Goal: Find specific page/section: Find specific page/section

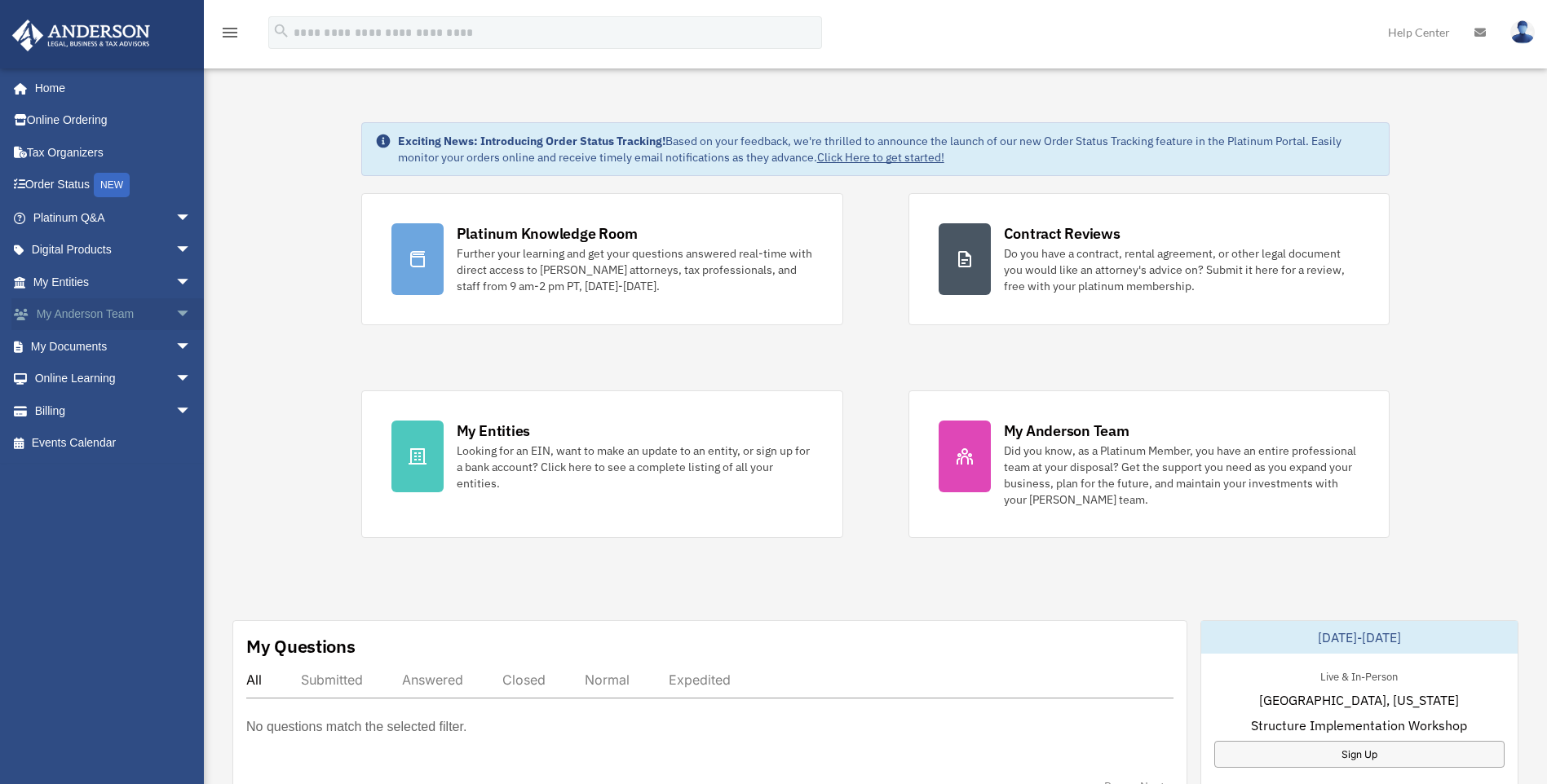
click at [175, 309] on span "arrow_drop_down" at bounding box center [191, 315] width 33 height 33
click at [175, 309] on span "arrow_drop_up" at bounding box center [191, 315] width 33 height 33
click at [175, 307] on span "arrow_drop_down" at bounding box center [191, 315] width 33 height 33
click at [123, 344] on link "My Anderson Team" at bounding box center [119, 346] width 193 height 33
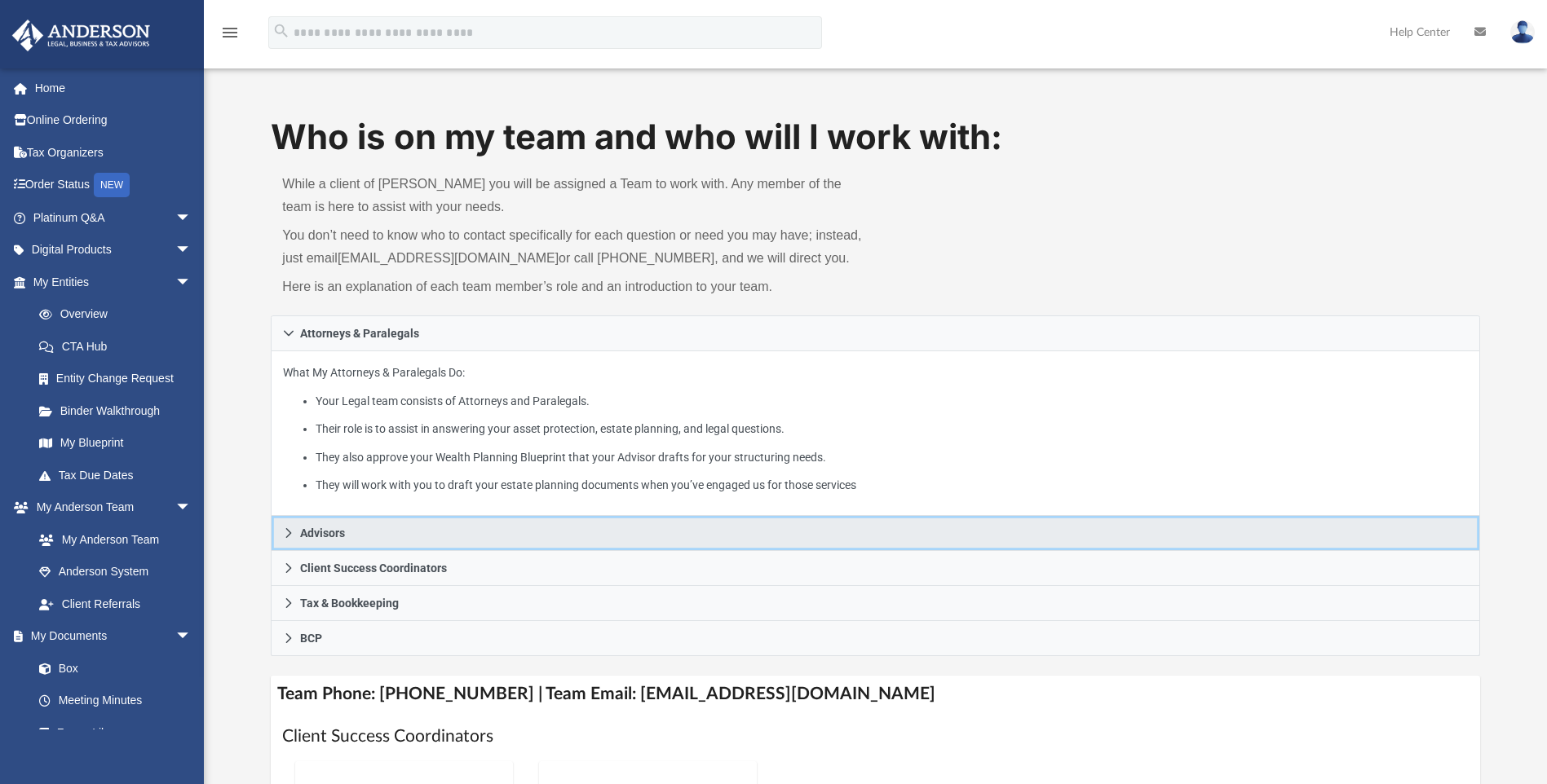
click at [289, 532] on icon at bounding box center [288, 533] width 11 height 11
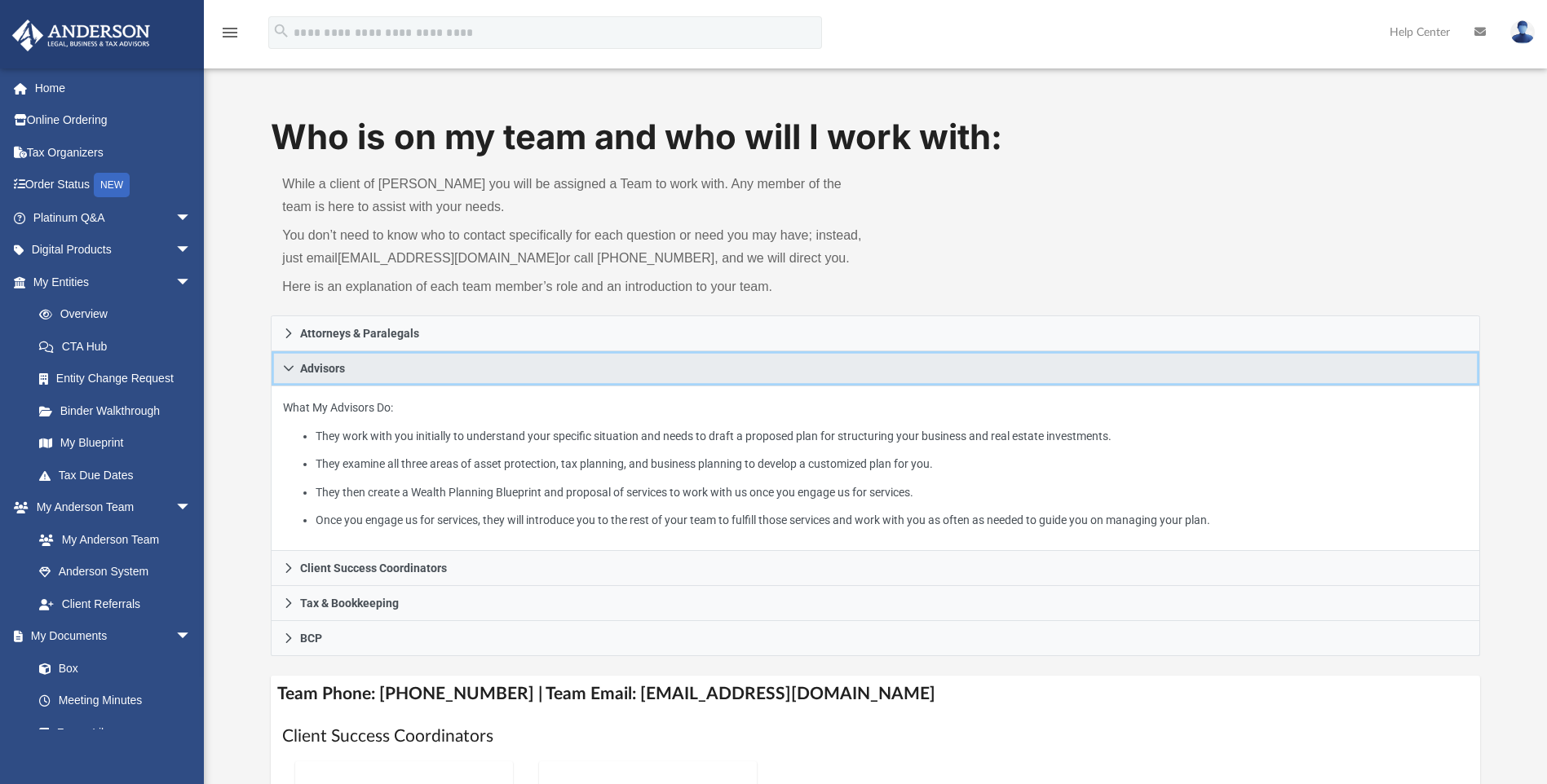
click at [292, 364] on icon at bounding box center [288, 368] width 11 height 11
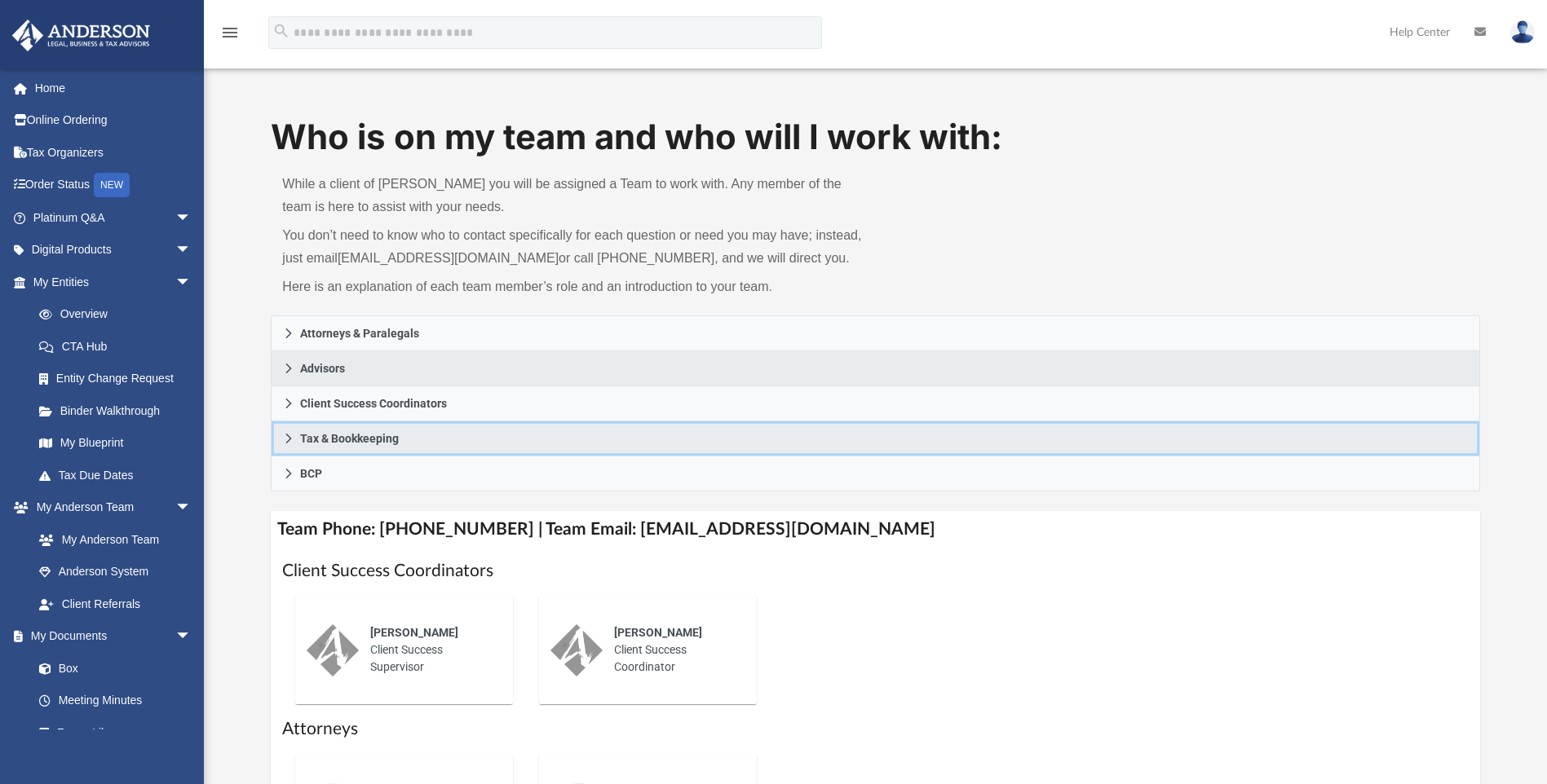
click at [344, 442] on span "Tax & Bookkeeping" at bounding box center [350, 438] width 99 height 11
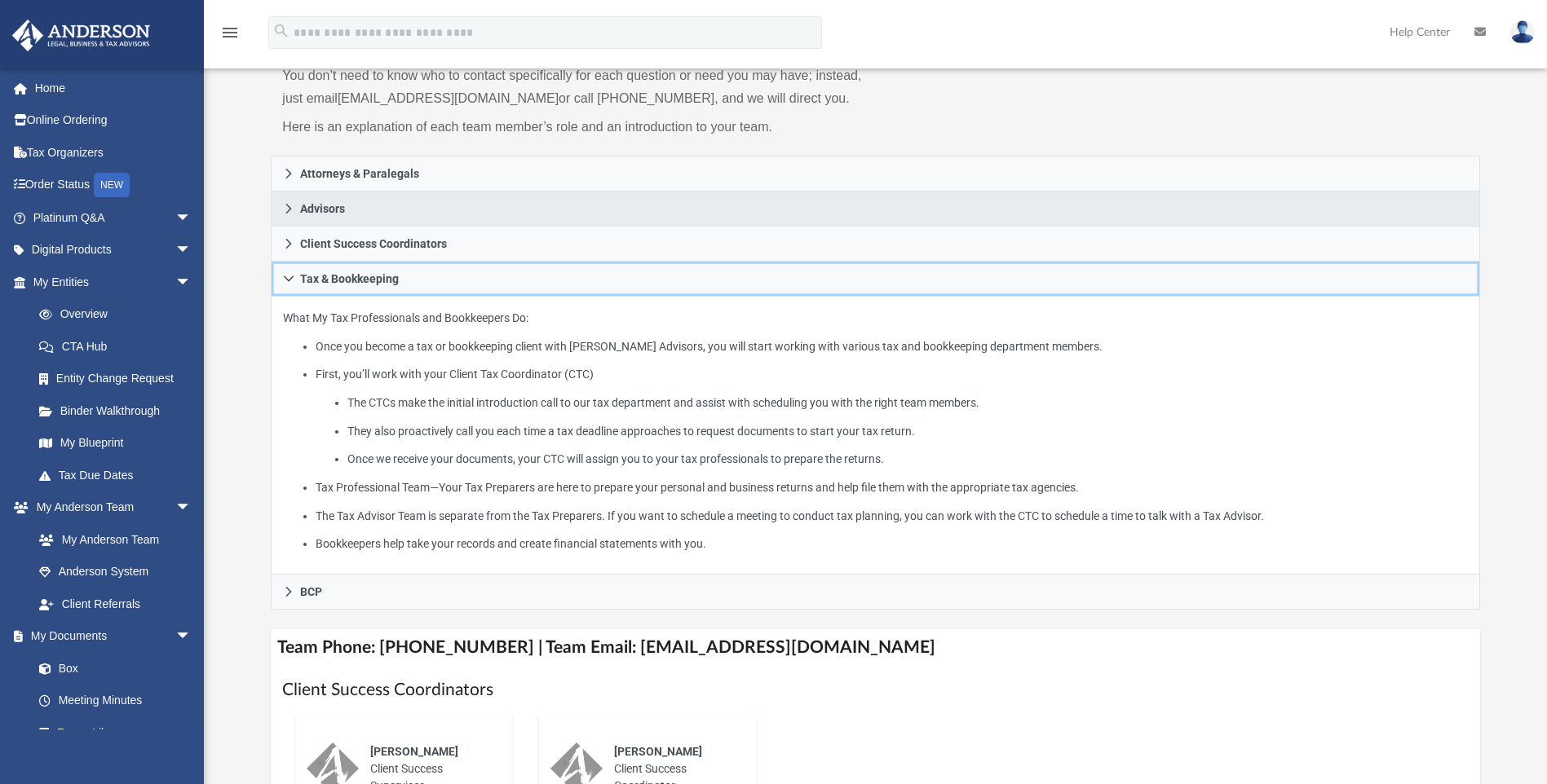
scroll to position [163, 0]
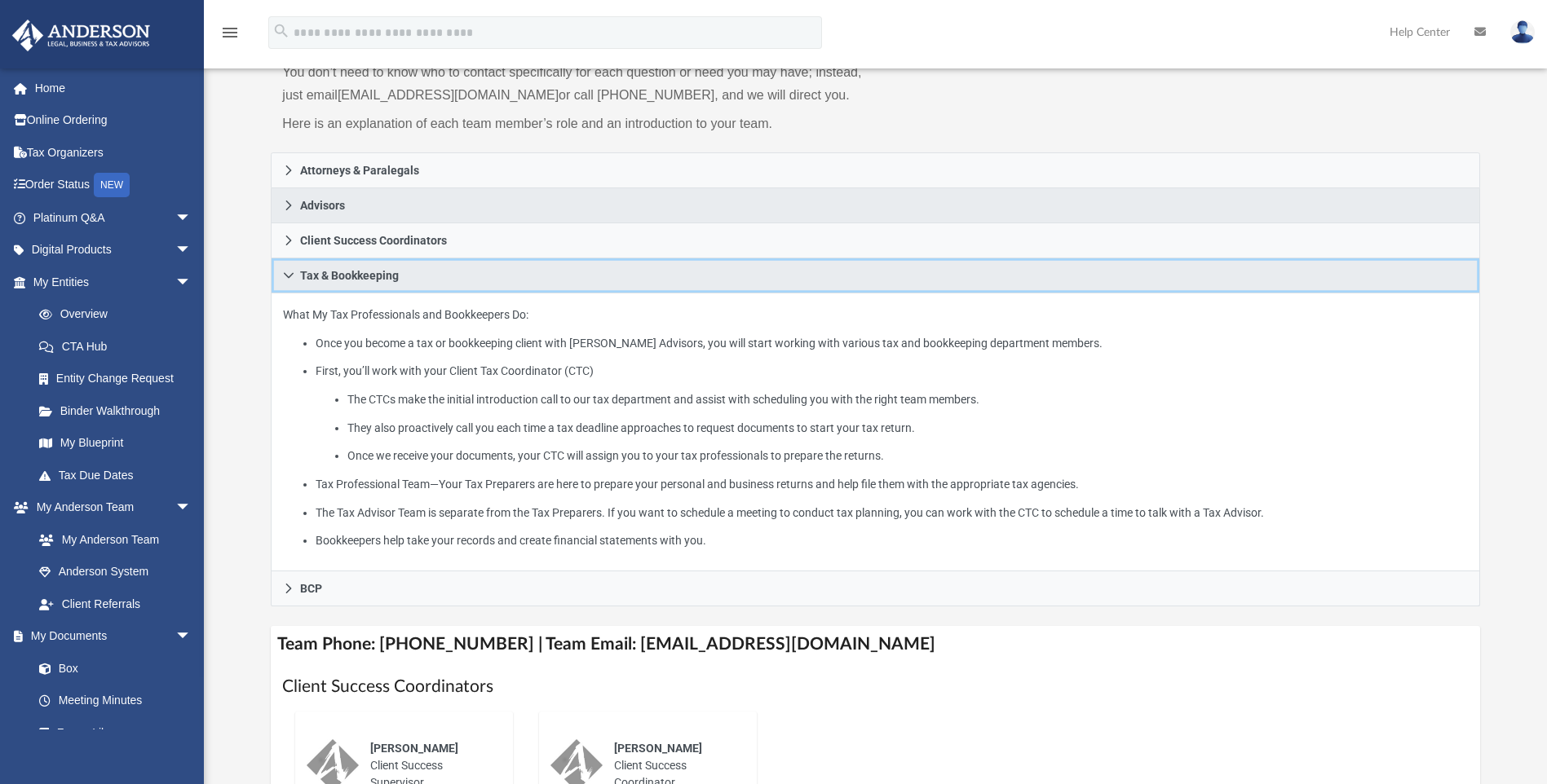
click at [349, 285] on link "Tax & Bookkeeping" at bounding box center [874, 276] width 1208 height 35
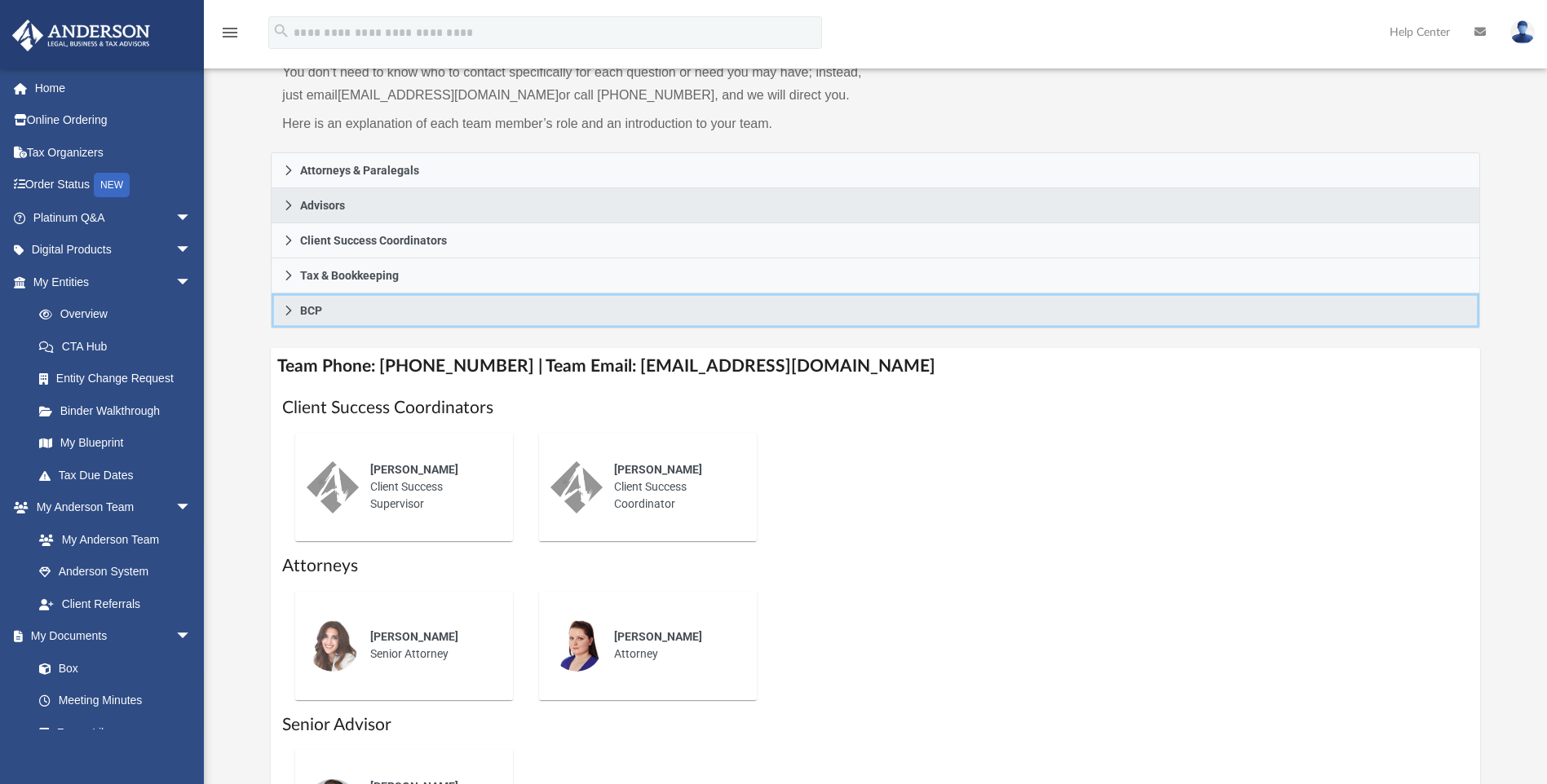
click at [307, 311] on span "BCP" at bounding box center [311, 310] width 22 height 11
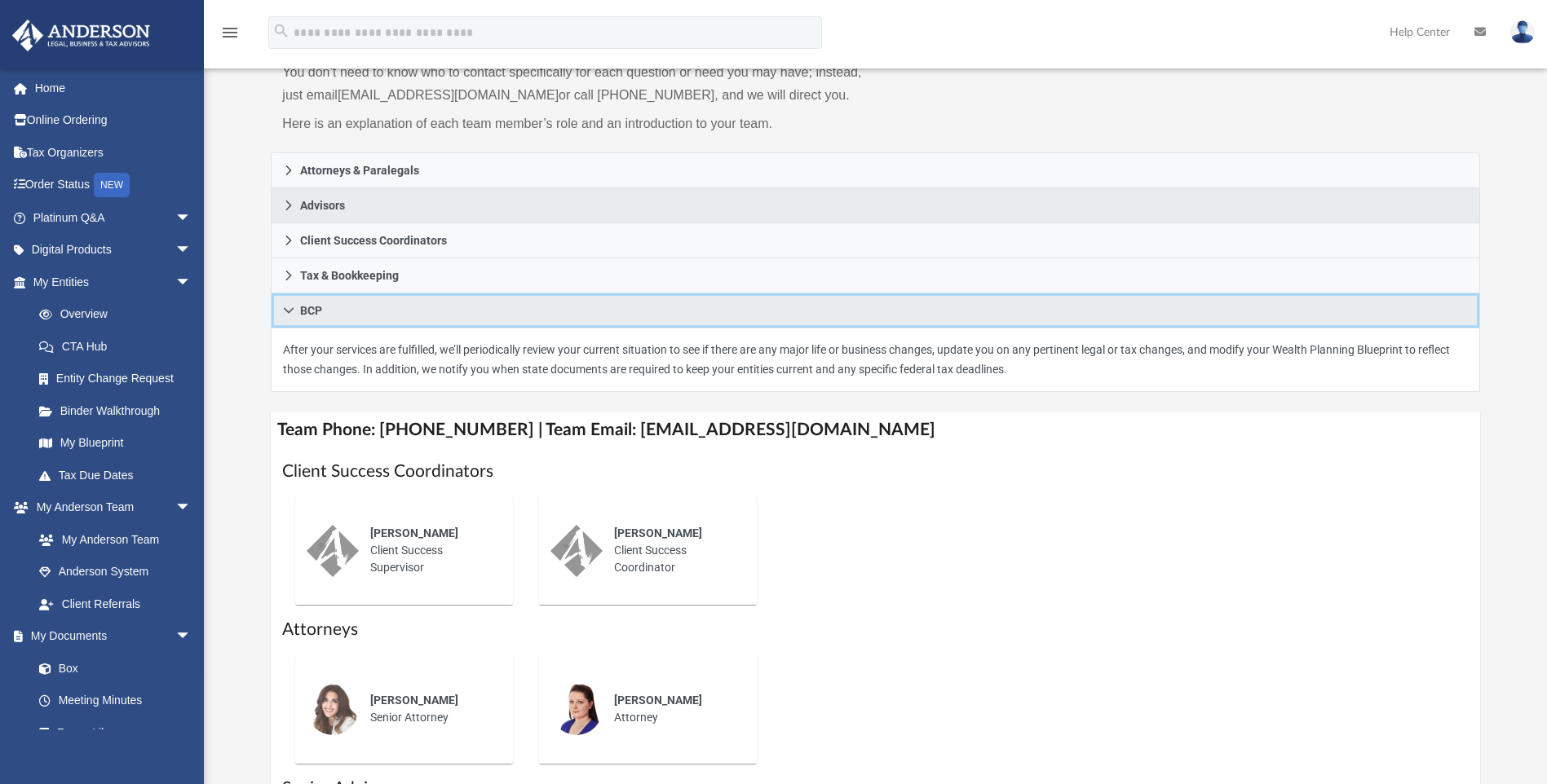
click at [307, 311] on span "BCP" at bounding box center [311, 310] width 22 height 11
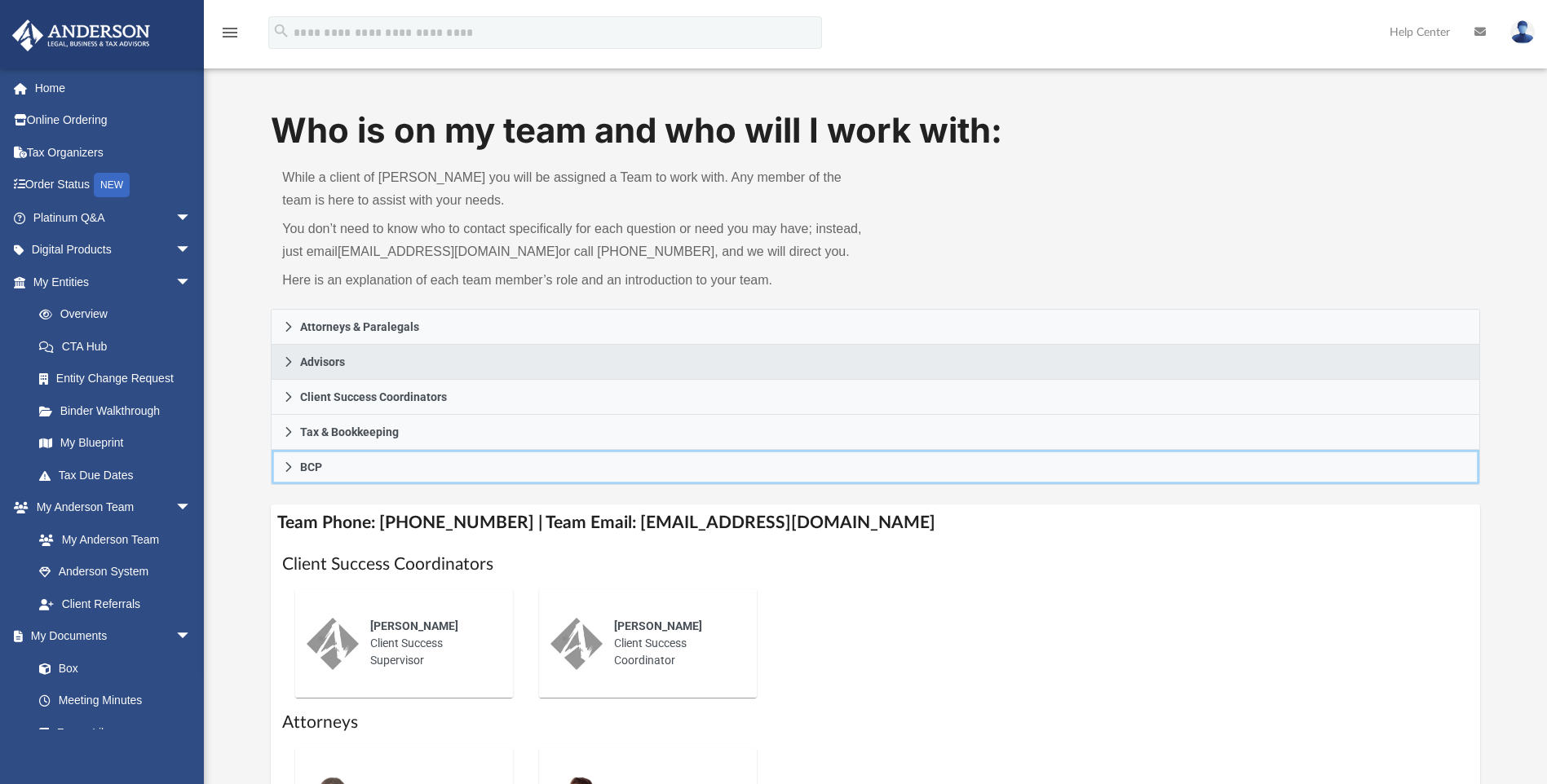
scroll to position [0, 0]
